Goal: Navigation & Orientation: Find specific page/section

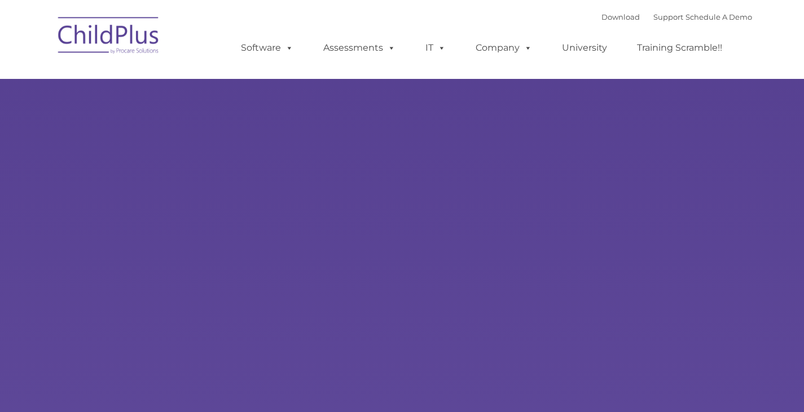
select select "MEDIUM"
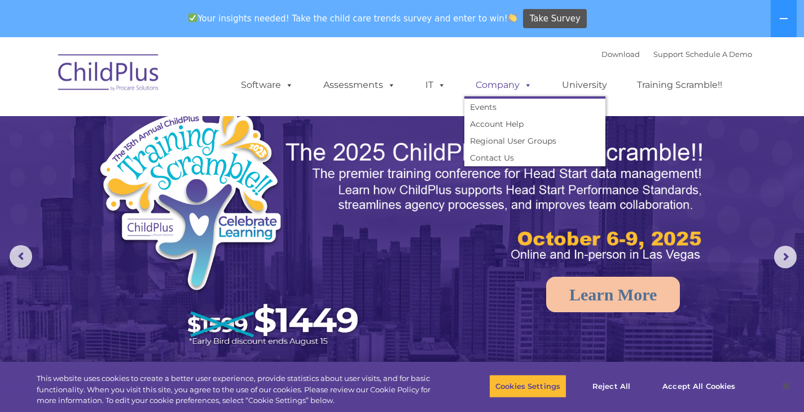
click at [486, 86] on link "Company" at bounding box center [503, 85] width 79 height 23
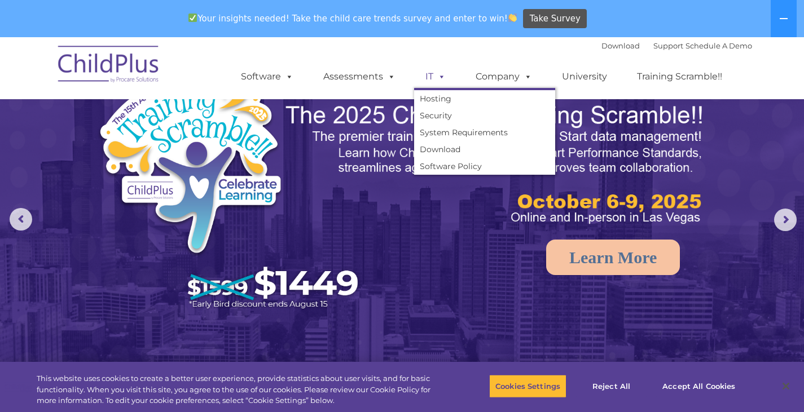
click at [434, 78] on span at bounding box center [439, 76] width 12 height 11
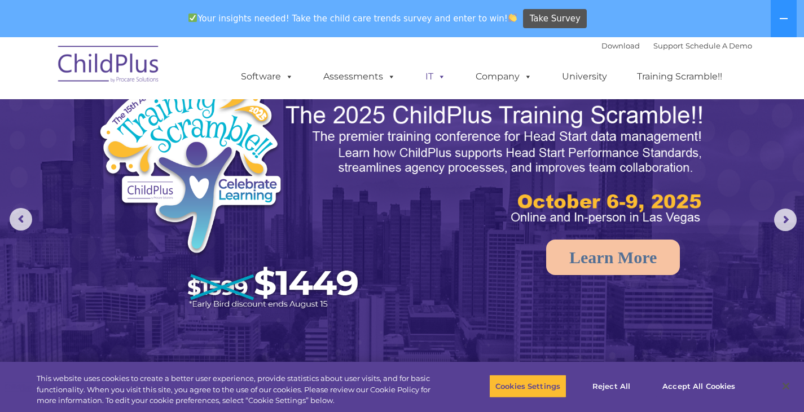
click at [434, 78] on span at bounding box center [439, 76] width 12 height 11
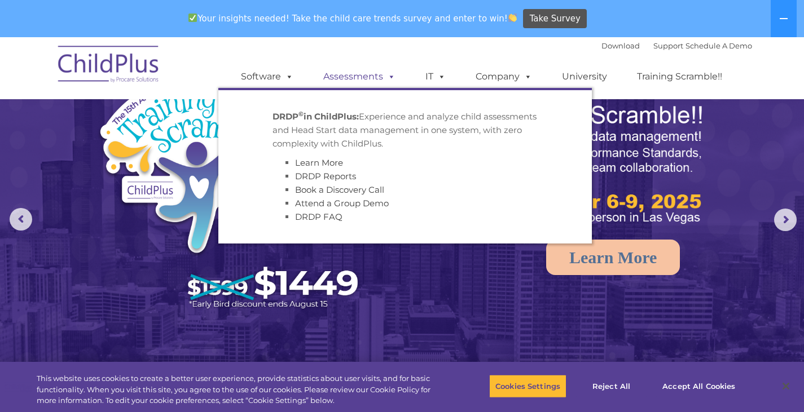
click at [378, 75] on link "Assessments" at bounding box center [359, 76] width 95 height 23
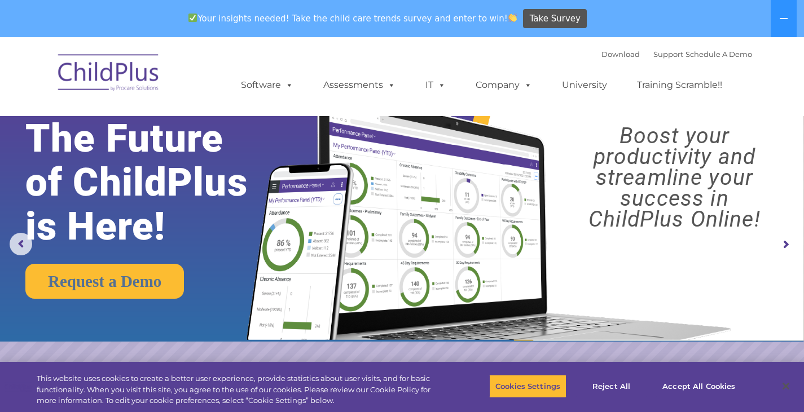
scroll to position [0, 0]
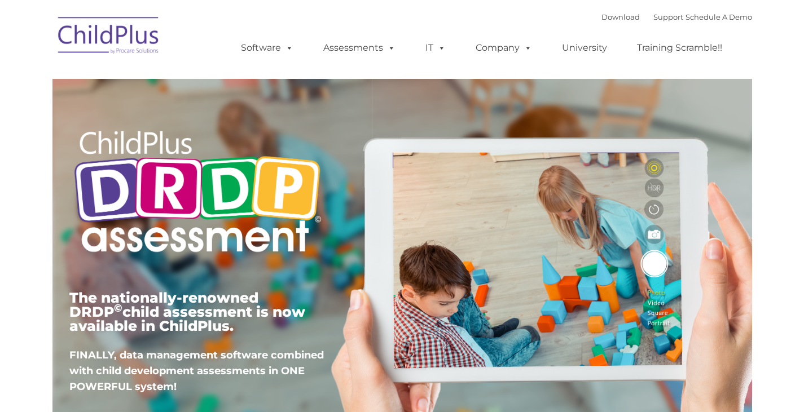
type input ""
